Goal: Information Seeking & Learning: Learn about a topic

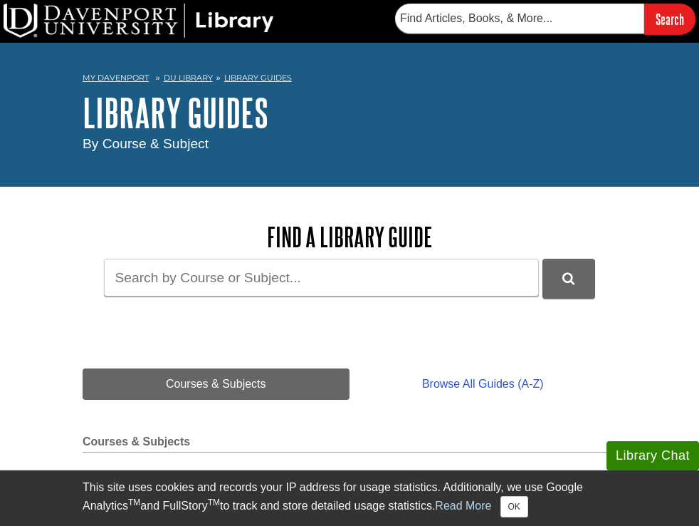
scroll to position [484, 0]
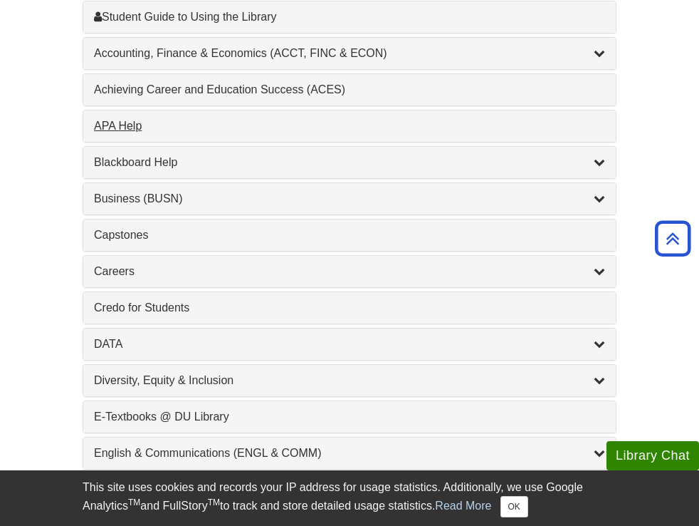
click at [132, 126] on div "APA Help , 1 guides" at bounding box center [349, 126] width 511 height 17
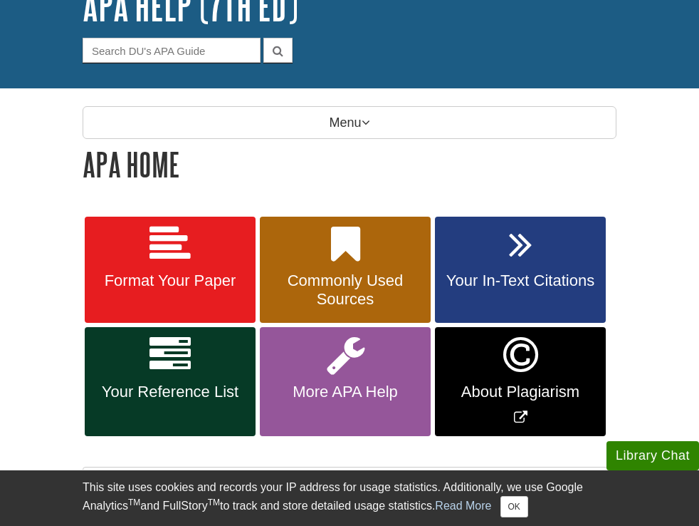
scroll to position [212, 0]
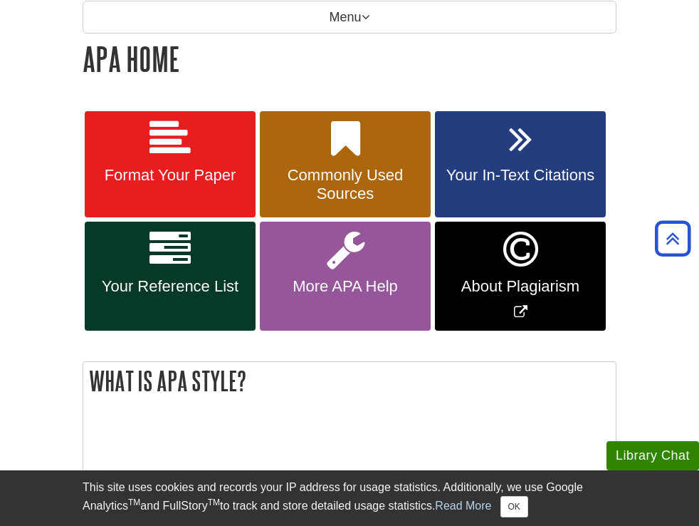
click at [158, 278] on span "Your Reference List" at bounding box center [170, 286] width 150 height 19
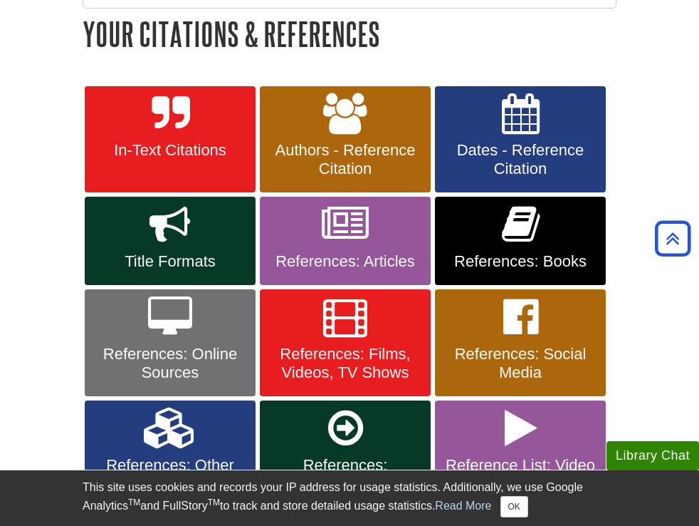
scroll to position [326, 0]
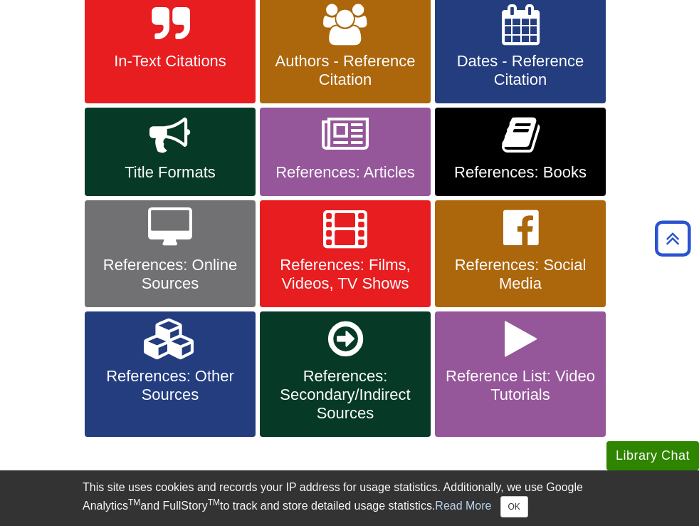
click at [135, 234] on link "References: Online Sources" at bounding box center [170, 253] width 171 height 107
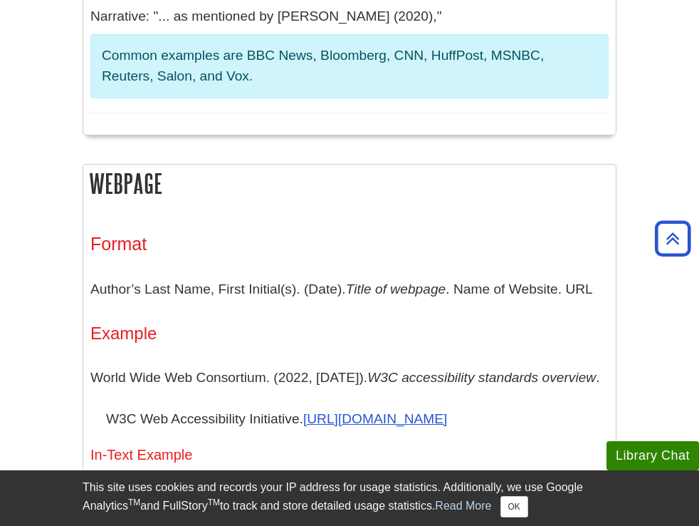
scroll to position [812, 0]
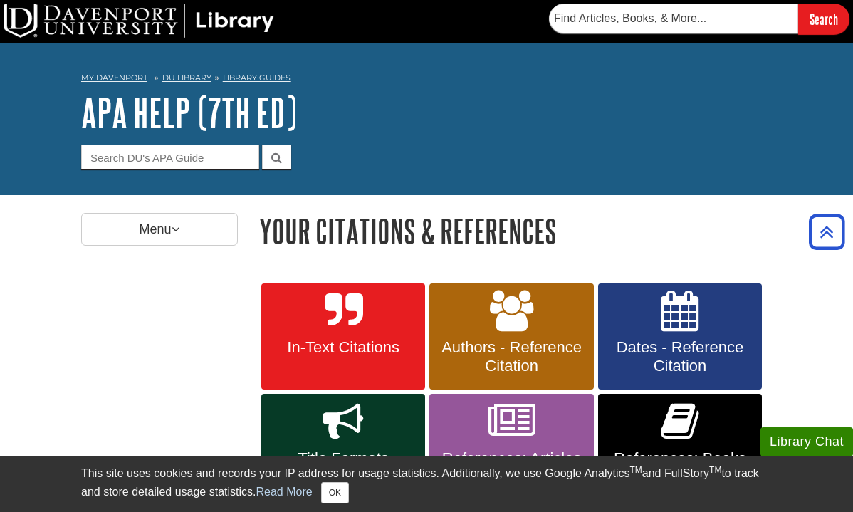
scroll to position [944, 0]
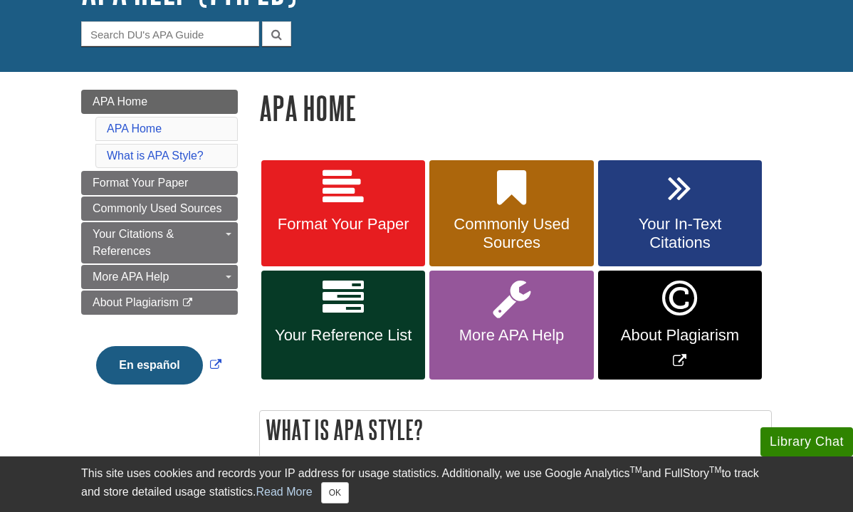
scroll to position [248, 0]
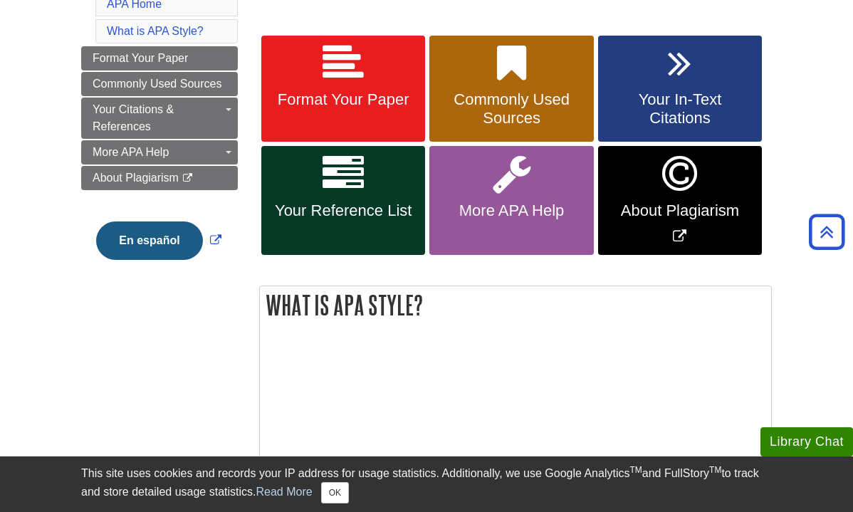
click at [369, 195] on link "Your Reference List" at bounding box center [343, 200] width 164 height 109
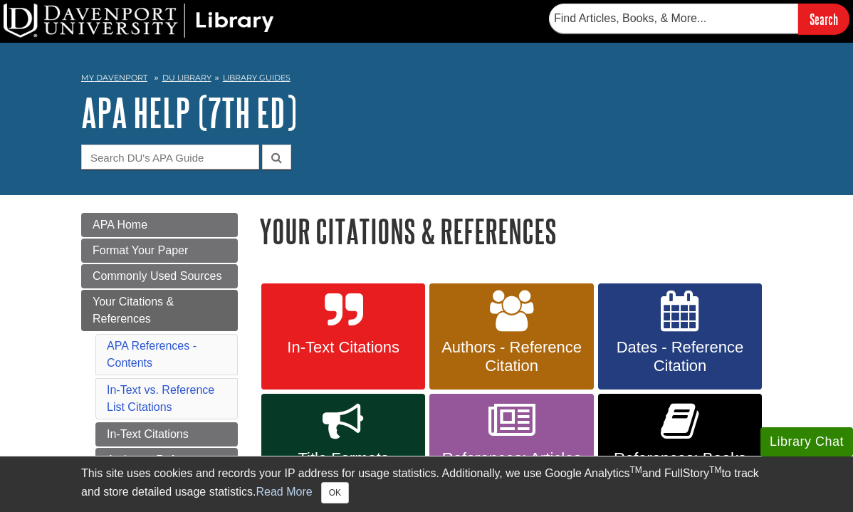
scroll to position [253, 0]
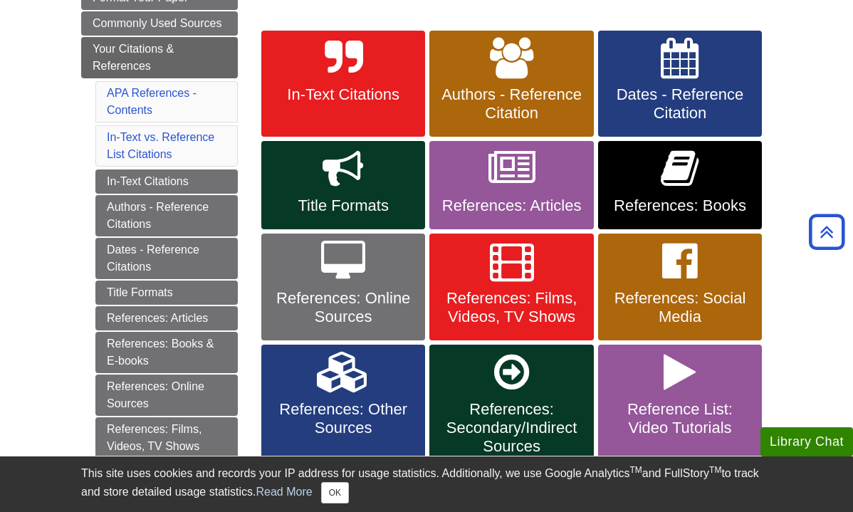
click at [647, 189] on link "References: Books" at bounding box center [680, 185] width 164 height 88
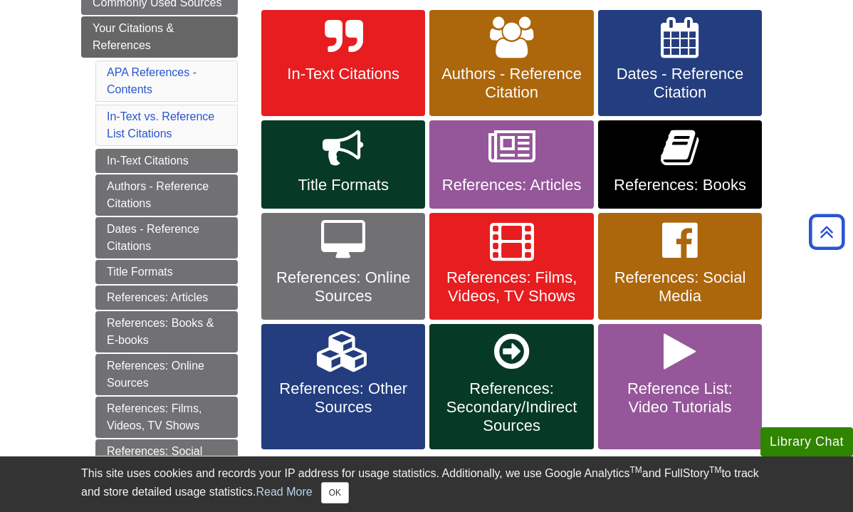
scroll to position [457, 0]
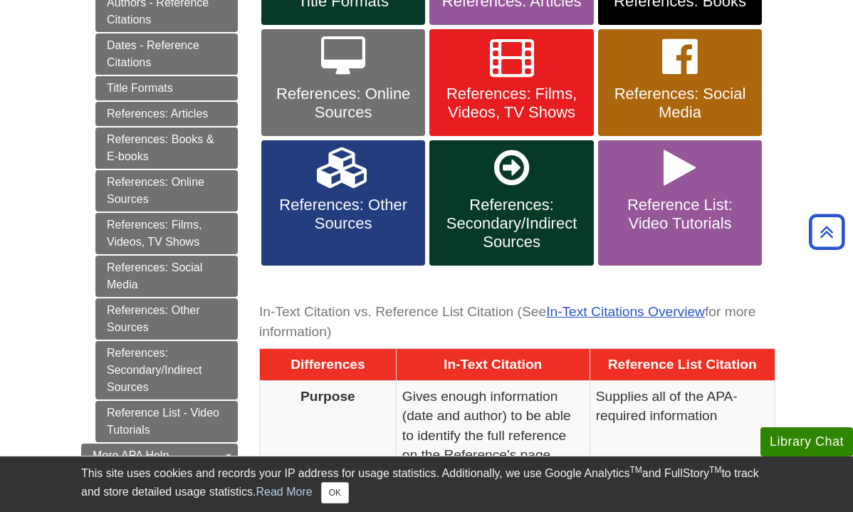
click at [522, 95] on span "References: Films, Videos, TV Shows" at bounding box center [511, 103] width 142 height 37
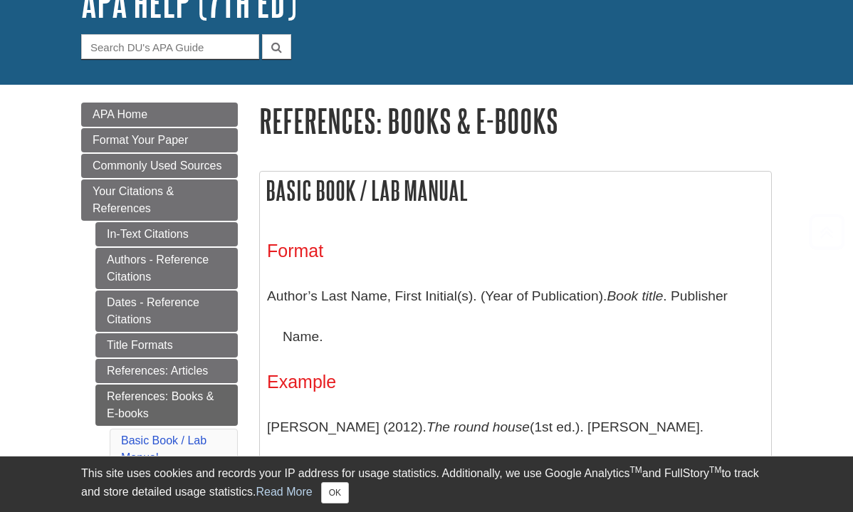
scroll to position [235, 0]
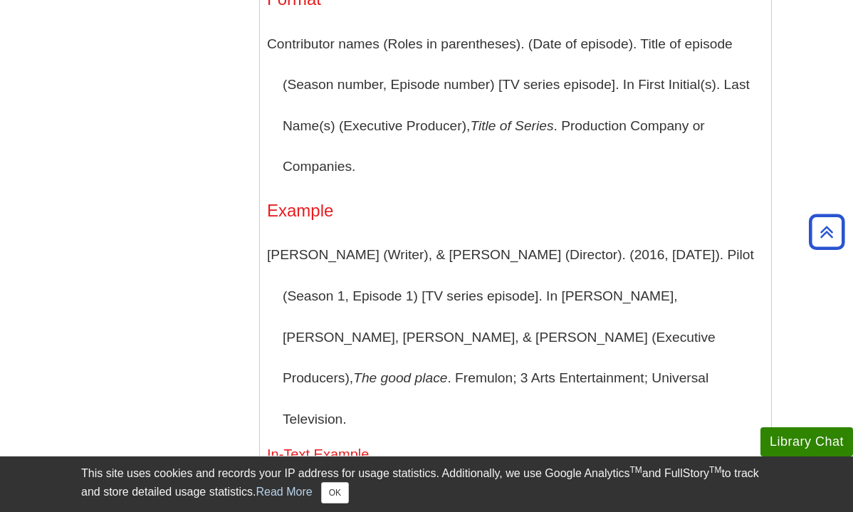
scroll to position [4124, 0]
